Goal: Task Accomplishment & Management: Manage account settings

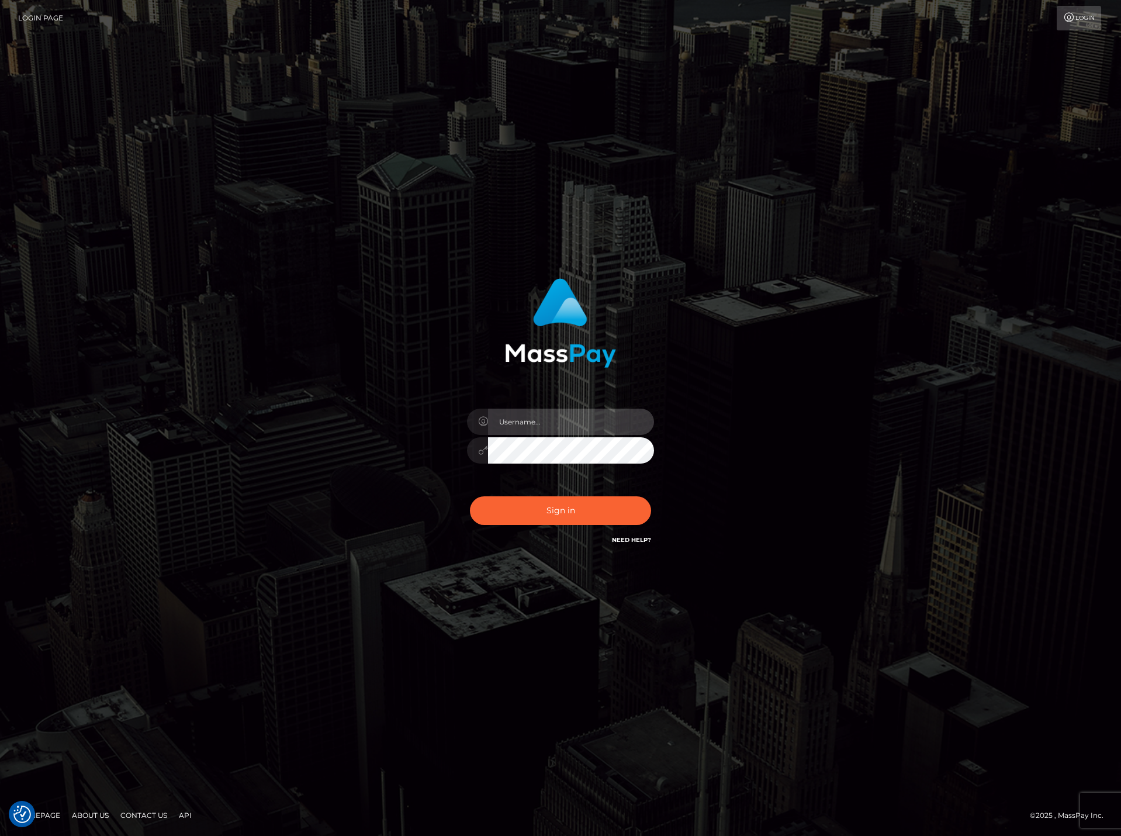
click at [557, 427] on input "text" at bounding box center [571, 421] width 166 height 26
drag, startPoint x: 561, startPoint y: 427, endPoint x: 173, endPoint y: 401, distance: 388.8
click at [185, 402] on div "dianarangel" at bounding box center [560, 418] width 1121 height 473
paste input "DianaR"
type input "DianaRangel"
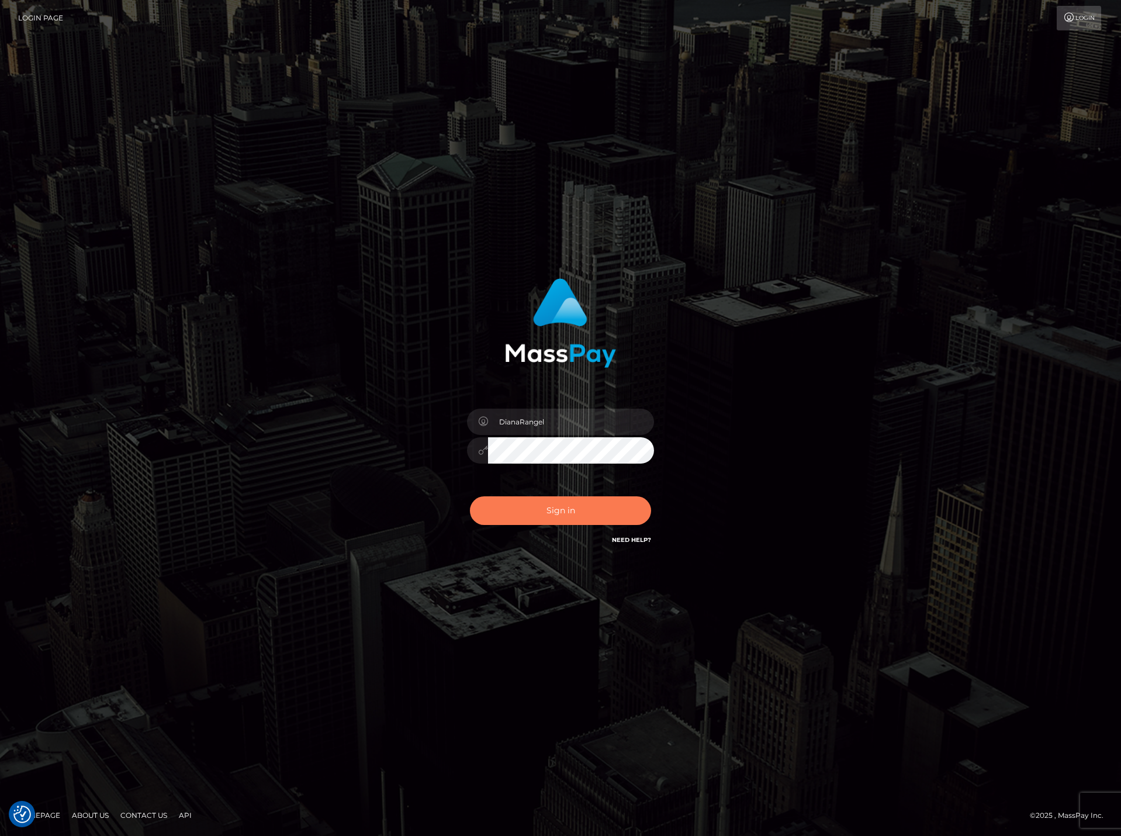
click at [557, 517] on button "Sign in" at bounding box center [560, 510] width 181 height 29
click at [556, 425] on input "text" at bounding box center [571, 421] width 166 height 26
paste input "DianaRangel"
type input "DianaRangel"
click at [564, 512] on button "Sign in" at bounding box center [560, 510] width 181 height 29
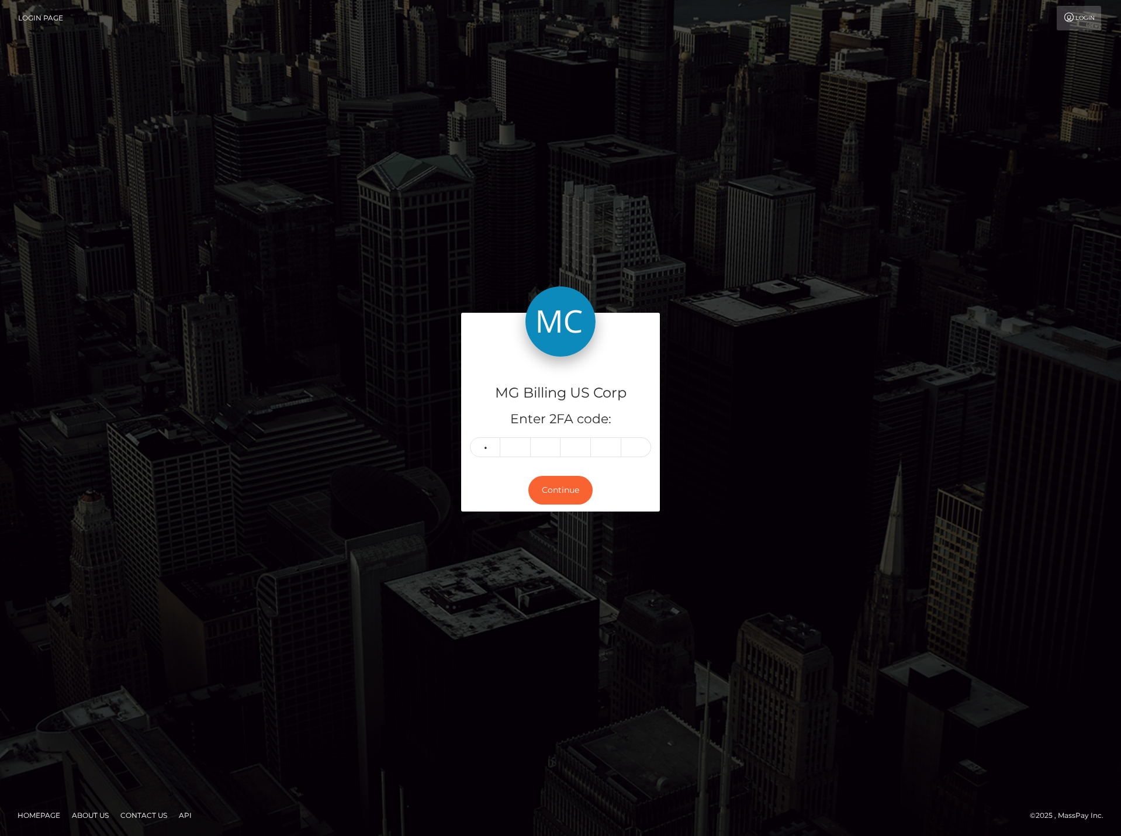
type input "1"
type input "4"
type input "1"
type input "6"
type input "7"
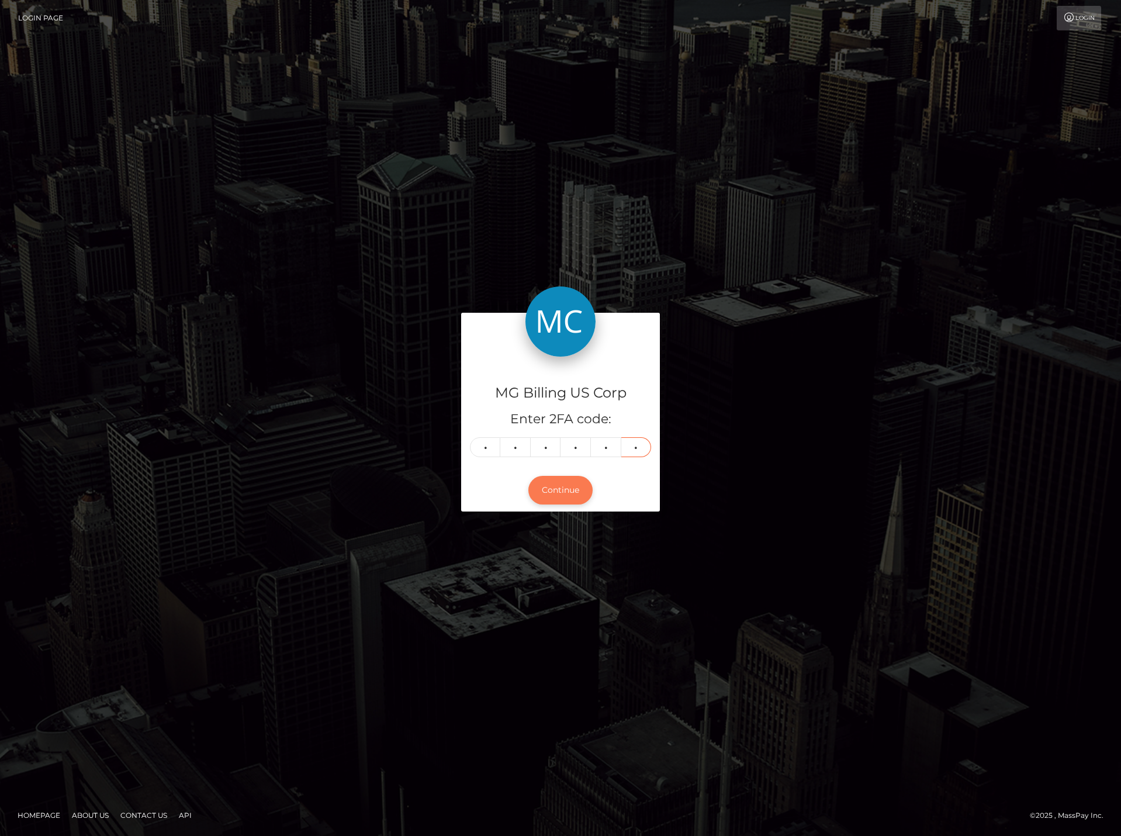
type input "1"
click at [562, 496] on button "Continue" at bounding box center [560, 490] width 64 height 29
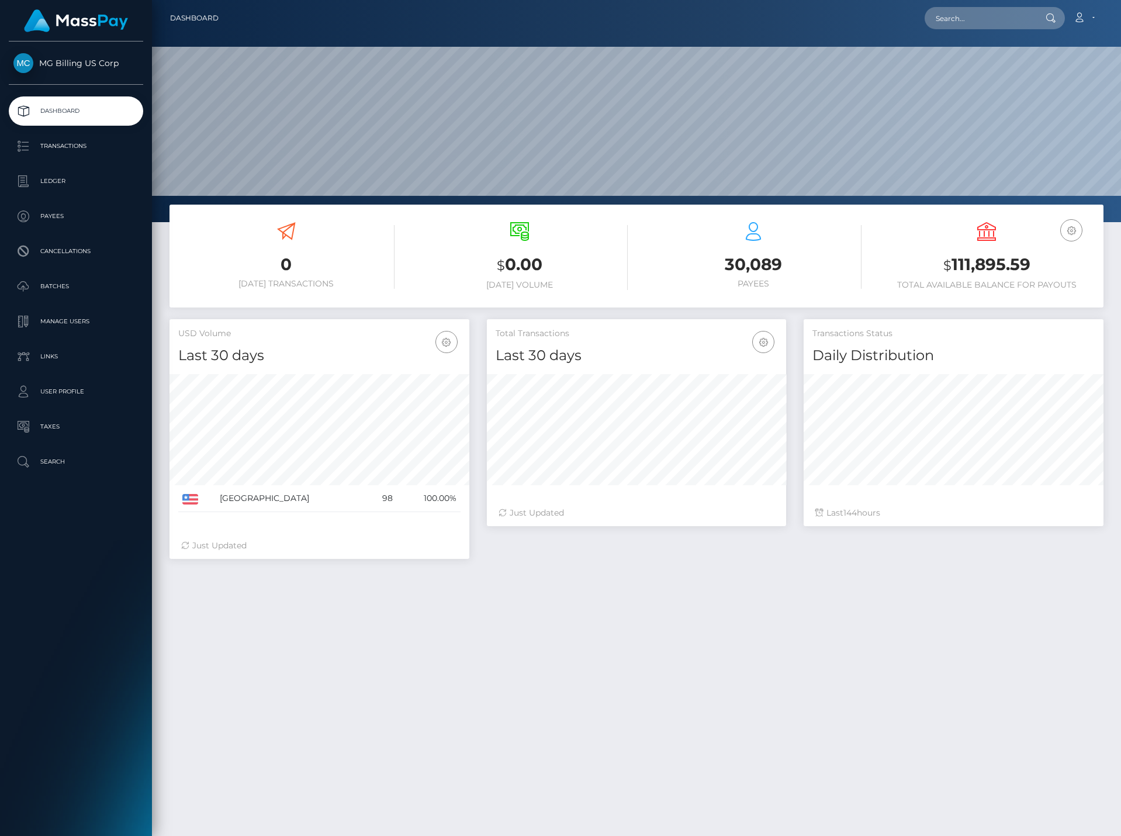
scroll to position [207, 299]
click at [57, 390] on p "User Profile" at bounding box center [75, 392] width 125 height 18
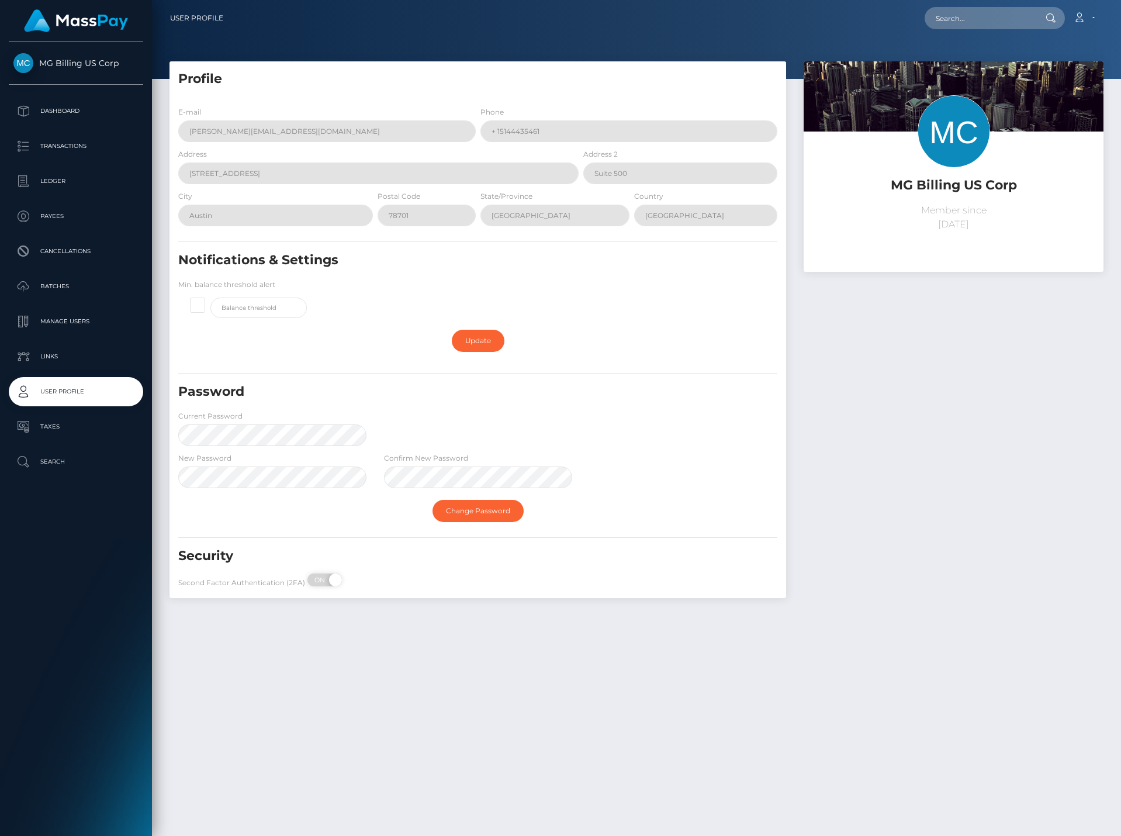
click at [64, 322] on p "Manage Users" at bounding box center [75, 322] width 125 height 18
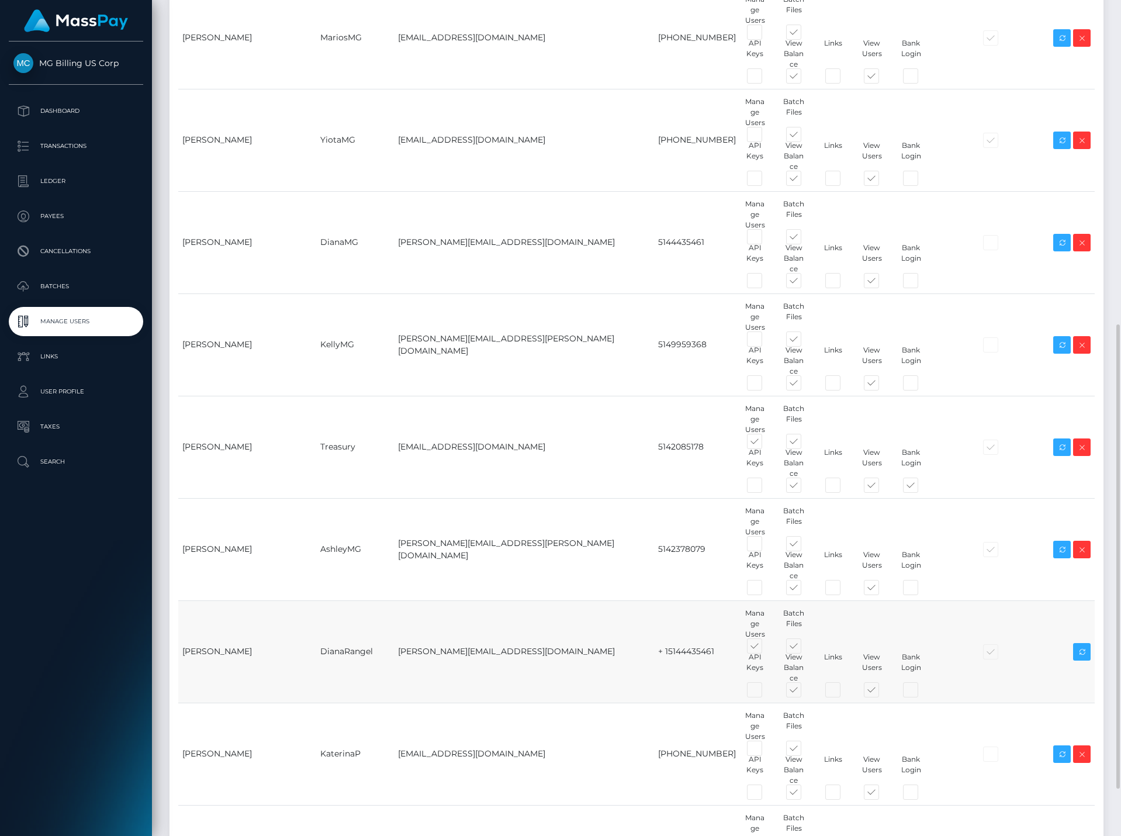
scroll to position [668, 0]
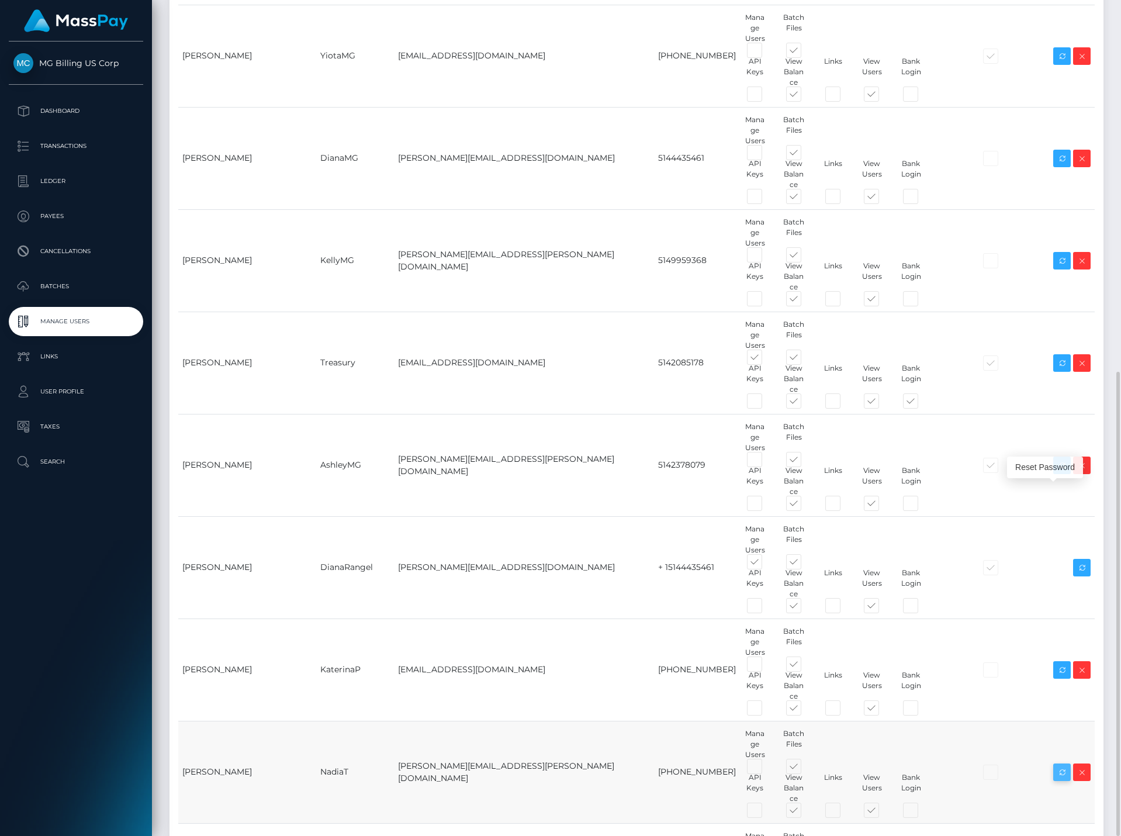
click at [1061, 765] on icon at bounding box center [1062, 772] width 14 height 15
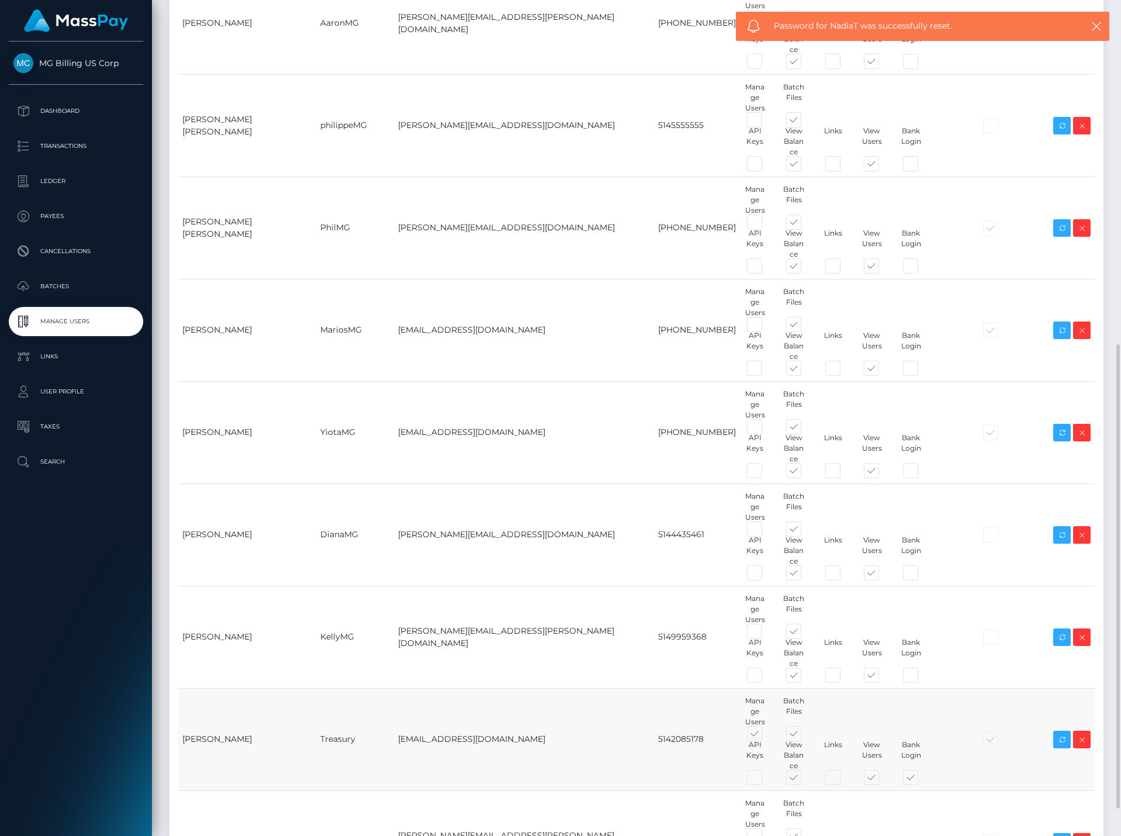
scroll to position [643, 0]
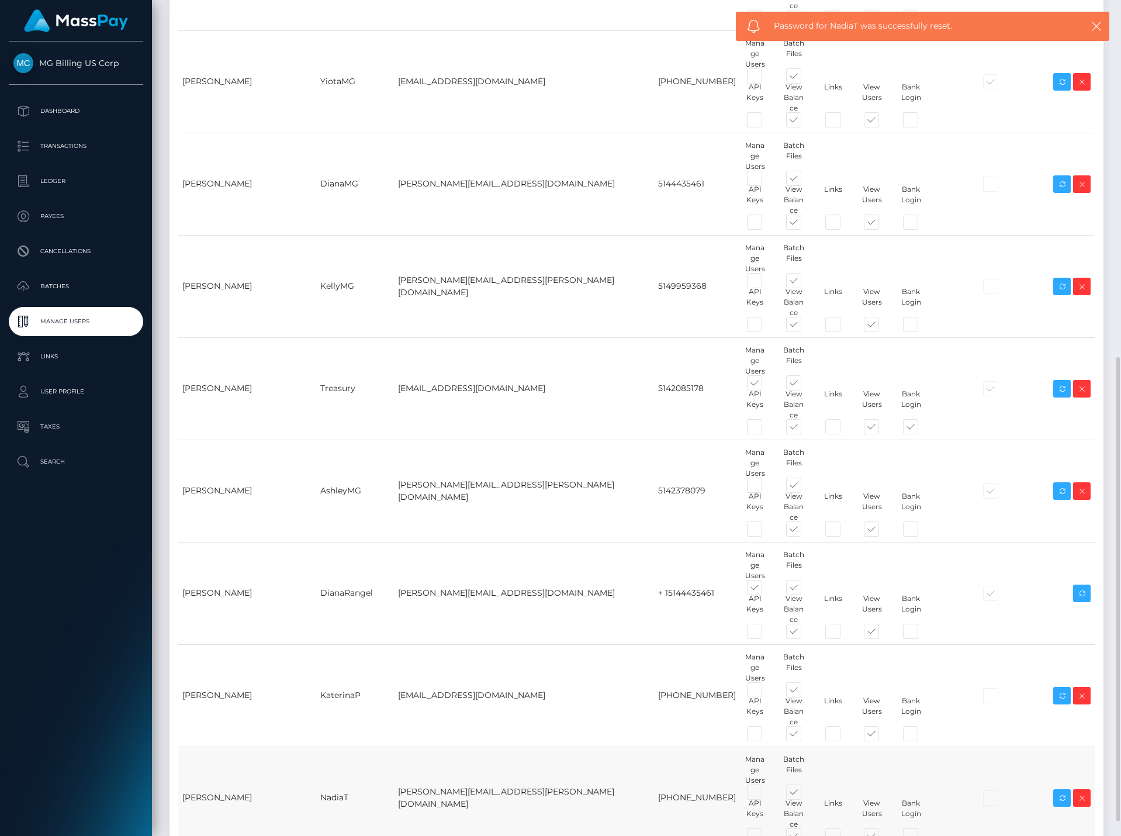
drag, startPoint x: 184, startPoint y: 514, endPoint x: 532, endPoint y: 515, distance: 347.6
click at [532, 746] on tr "[PERSON_NAME] NadiaT [PERSON_NAME][EMAIL_ADDRESS][PERSON_NAME][DOMAIN_NAME] [PH…" at bounding box center [636, 797] width 916 height 102
copy tr "[PERSON_NAME] [PERSON_NAME] [PERSON_NAME][EMAIL_ADDRESS][PERSON_NAME][DOMAIN_NA…"
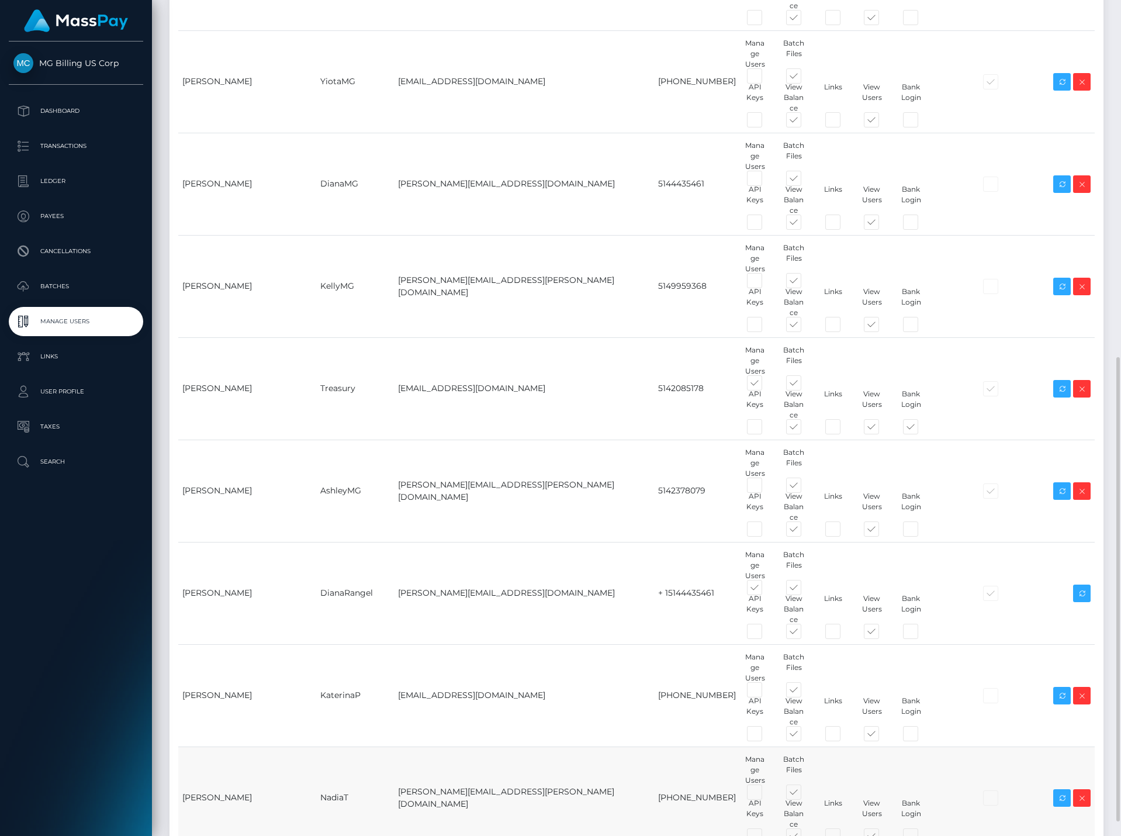
click at [365, 746] on td "NadiaT" at bounding box center [355, 797] width 78 height 102
drag, startPoint x: 349, startPoint y: 515, endPoint x: 316, endPoint y: 515, distance: 33.3
click at [316, 746] on td "NadiaT" at bounding box center [355, 797] width 78 height 102
copy td "NadiaT"
